Goal: Information Seeking & Learning: Understand process/instructions

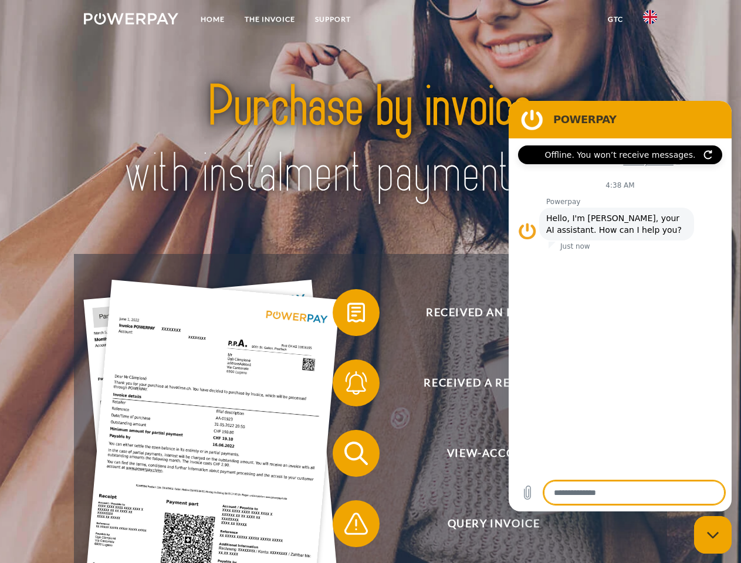
click at [131, 21] on img at bounding box center [131, 19] width 94 height 12
click at [650, 21] on img at bounding box center [650, 17] width 14 height 14
click at [615, 19] on link "GTC" at bounding box center [615, 19] width 35 height 21
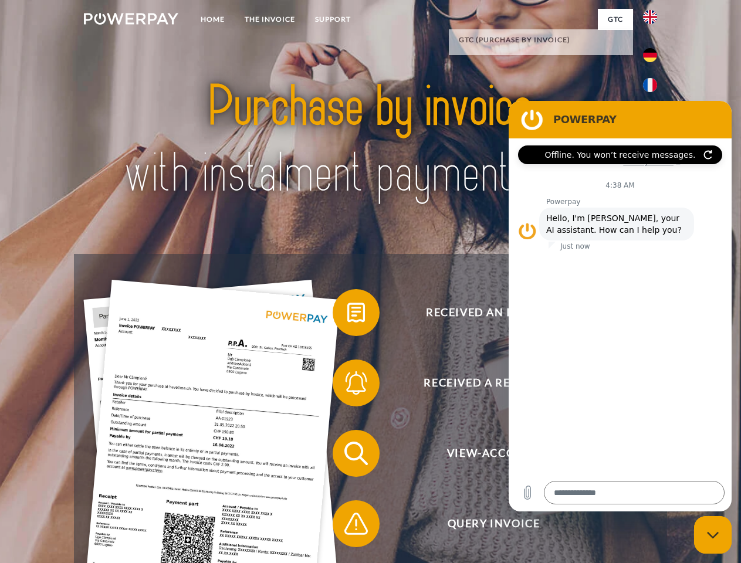
click at [347, 315] on span at bounding box center [338, 312] width 59 height 59
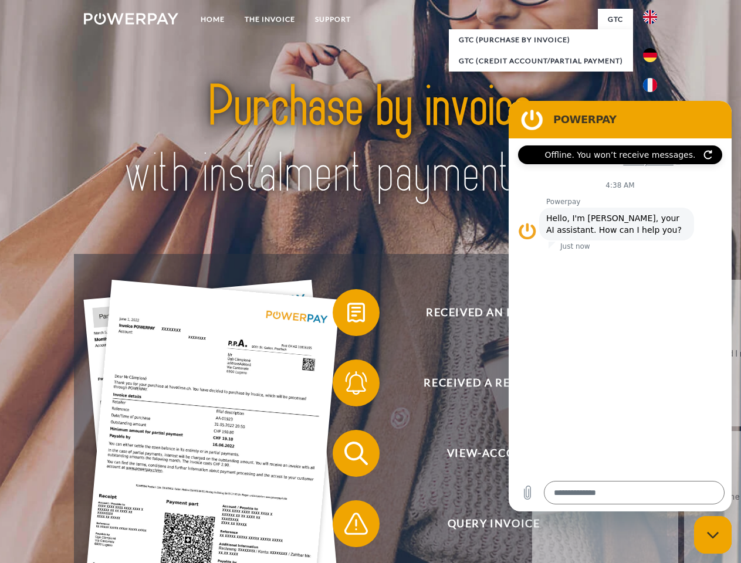
click at [347, 385] on span at bounding box center [338, 383] width 59 height 59
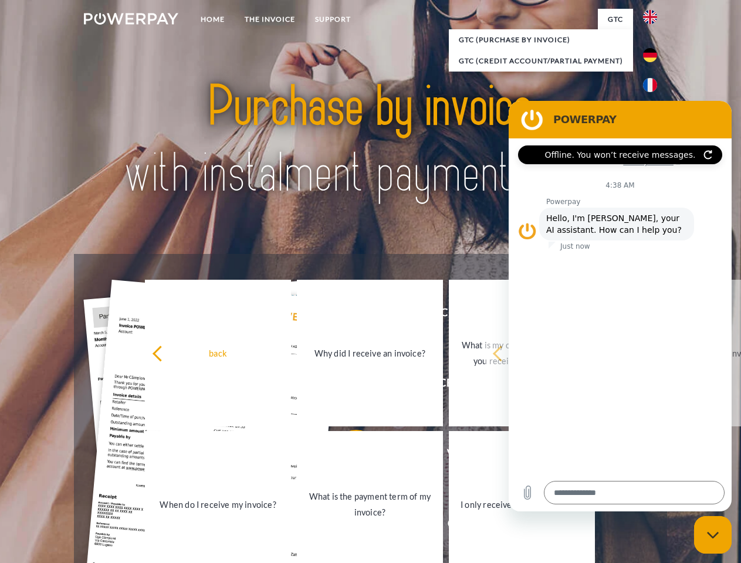
click at [347, 456] on link "What is the payment term of my invoice?" at bounding box center [370, 504] width 146 height 147
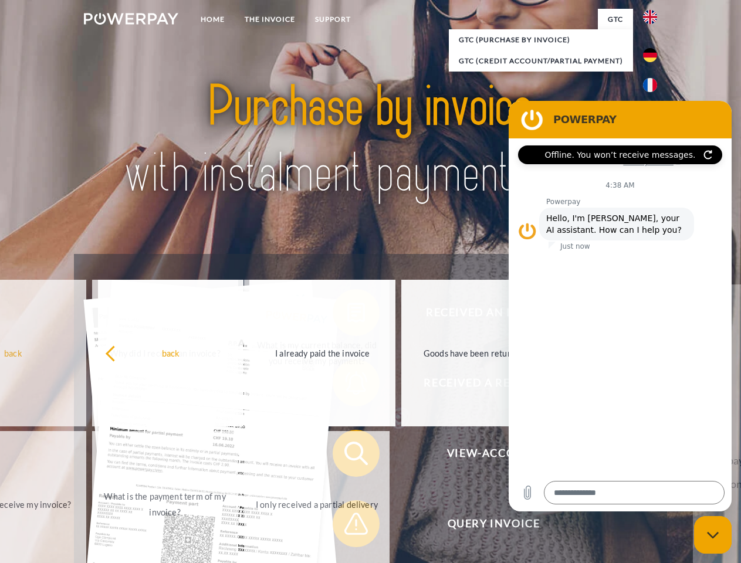
click at [347, 526] on span at bounding box center [338, 523] width 59 height 59
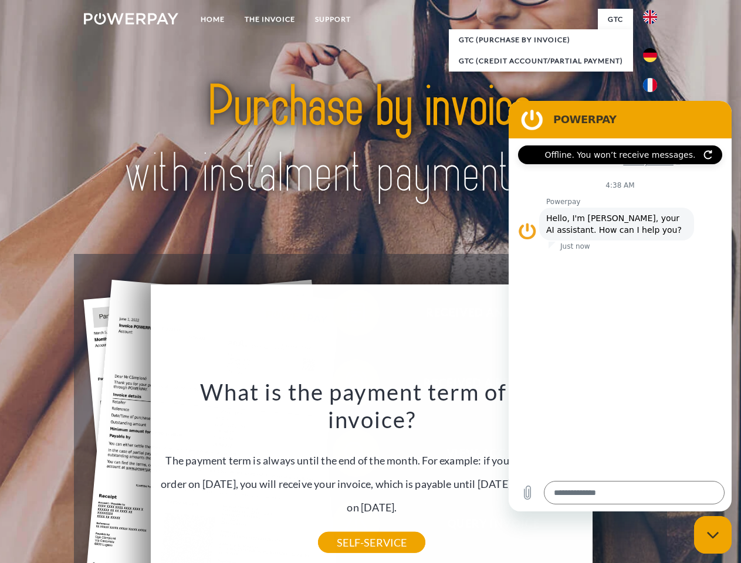
click at [713, 535] on icon "Close messaging window" at bounding box center [713, 535] width 12 height 8
type textarea "*"
